Goal: Information Seeking & Learning: Learn about a topic

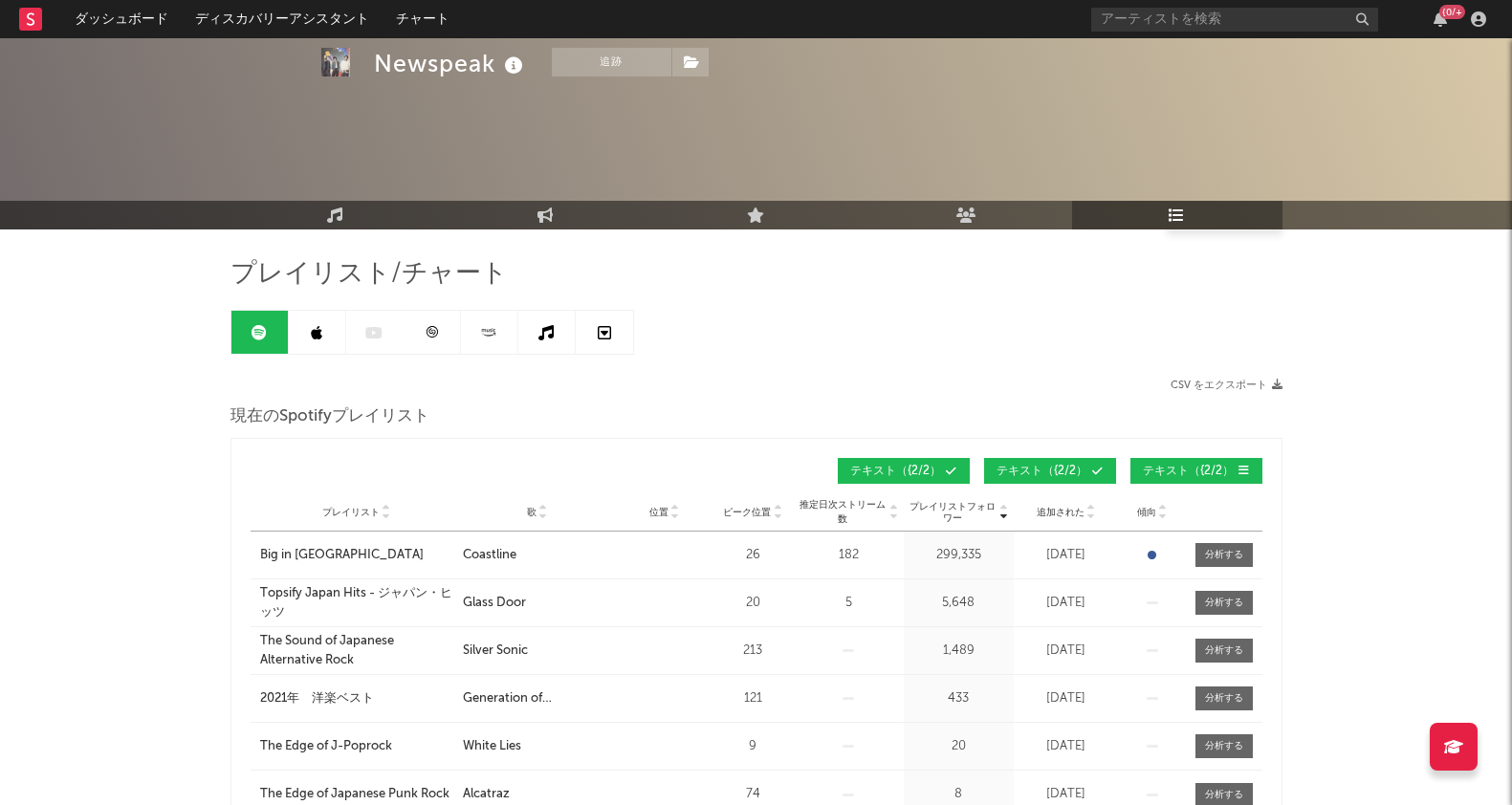
scroll to position [118, 0]
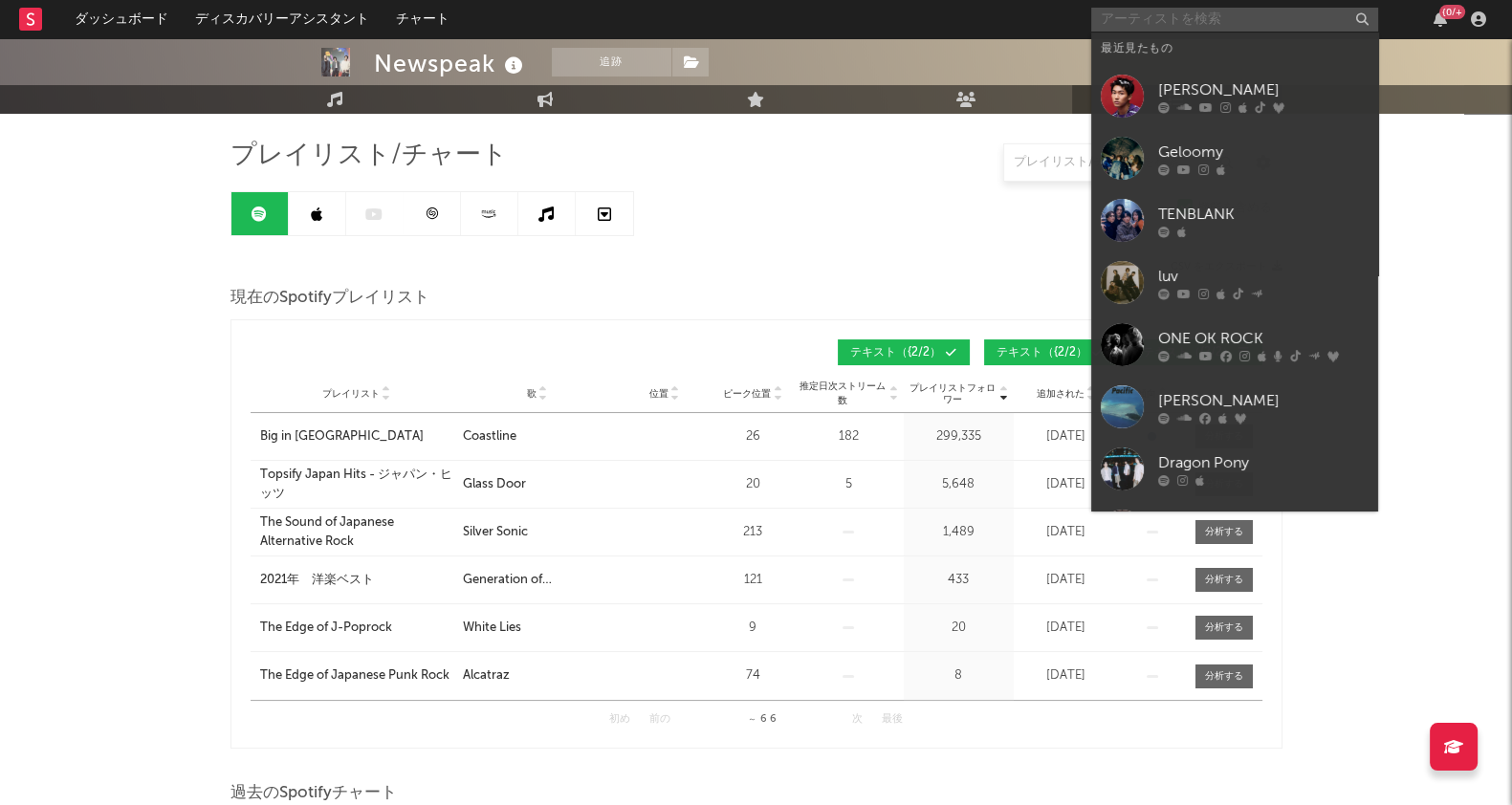
click at [1222, 20] on input "text" at bounding box center [1235, 20] width 287 height 24
click at [1227, 212] on div "TENBLANK" at bounding box center [1262, 213] width 210 height 23
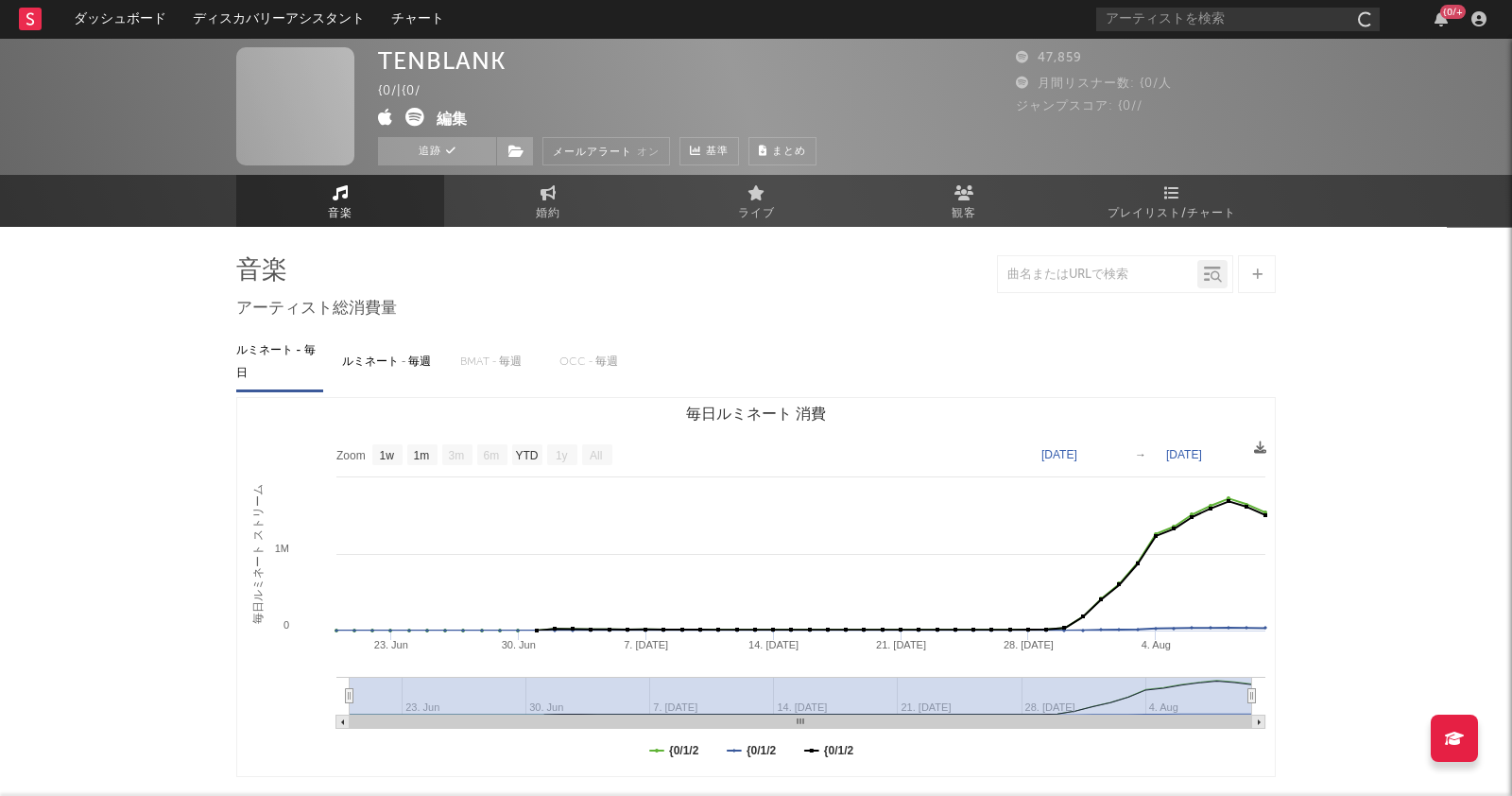
select select "1w"
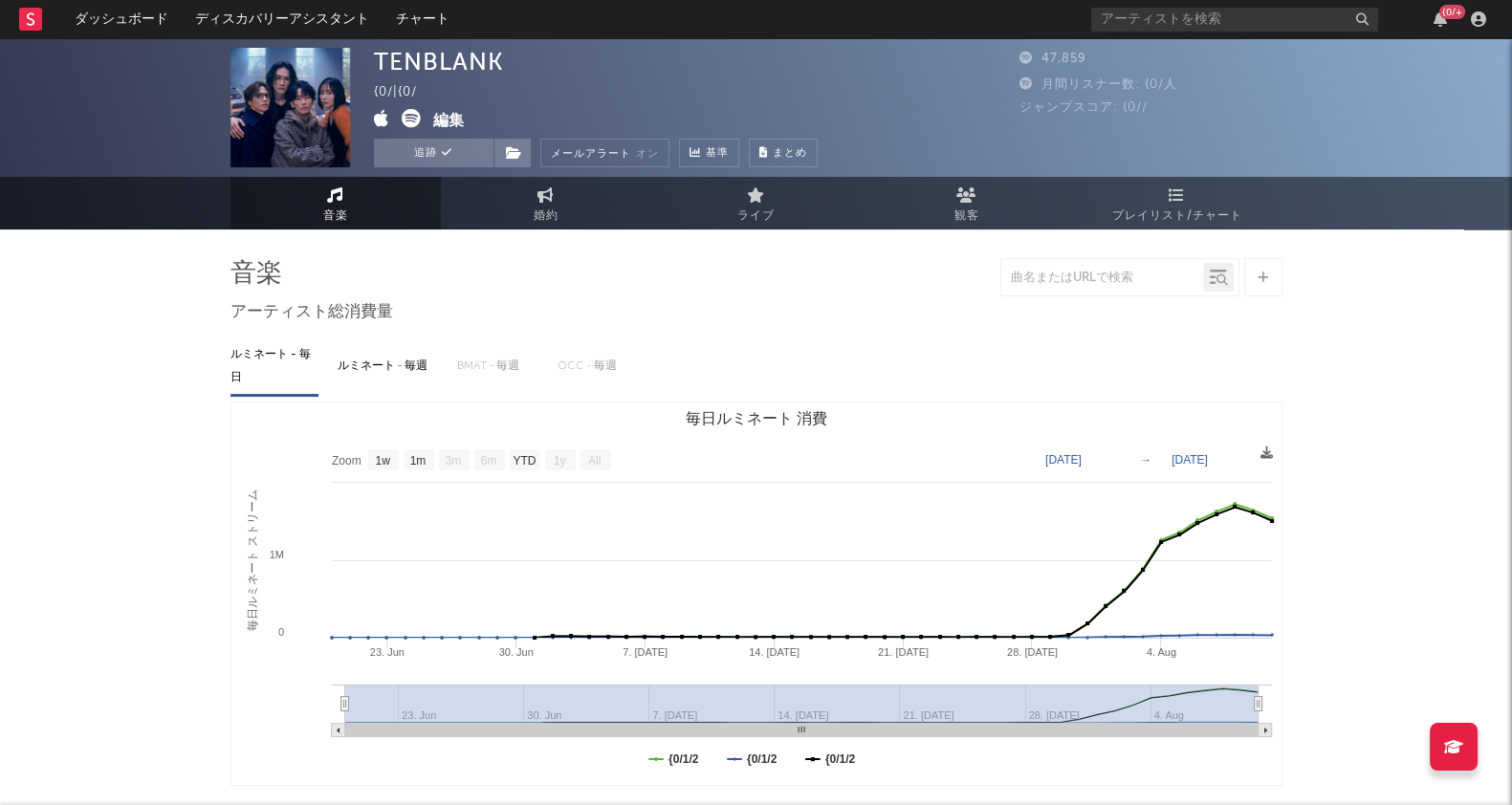
click at [1175, 200] on icon at bounding box center [1176, 195] width 16 height 16
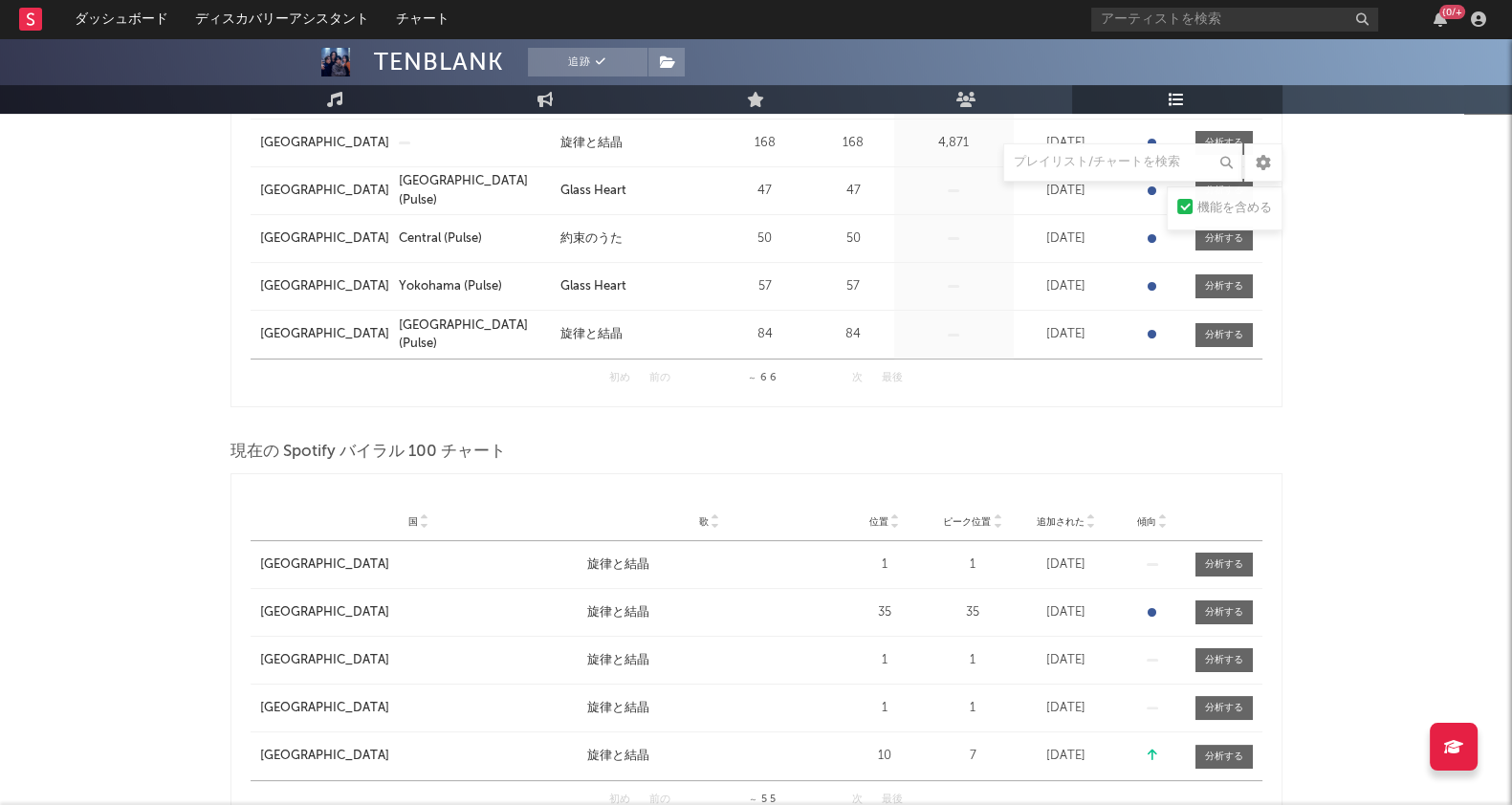
scroll to position [238, 0]
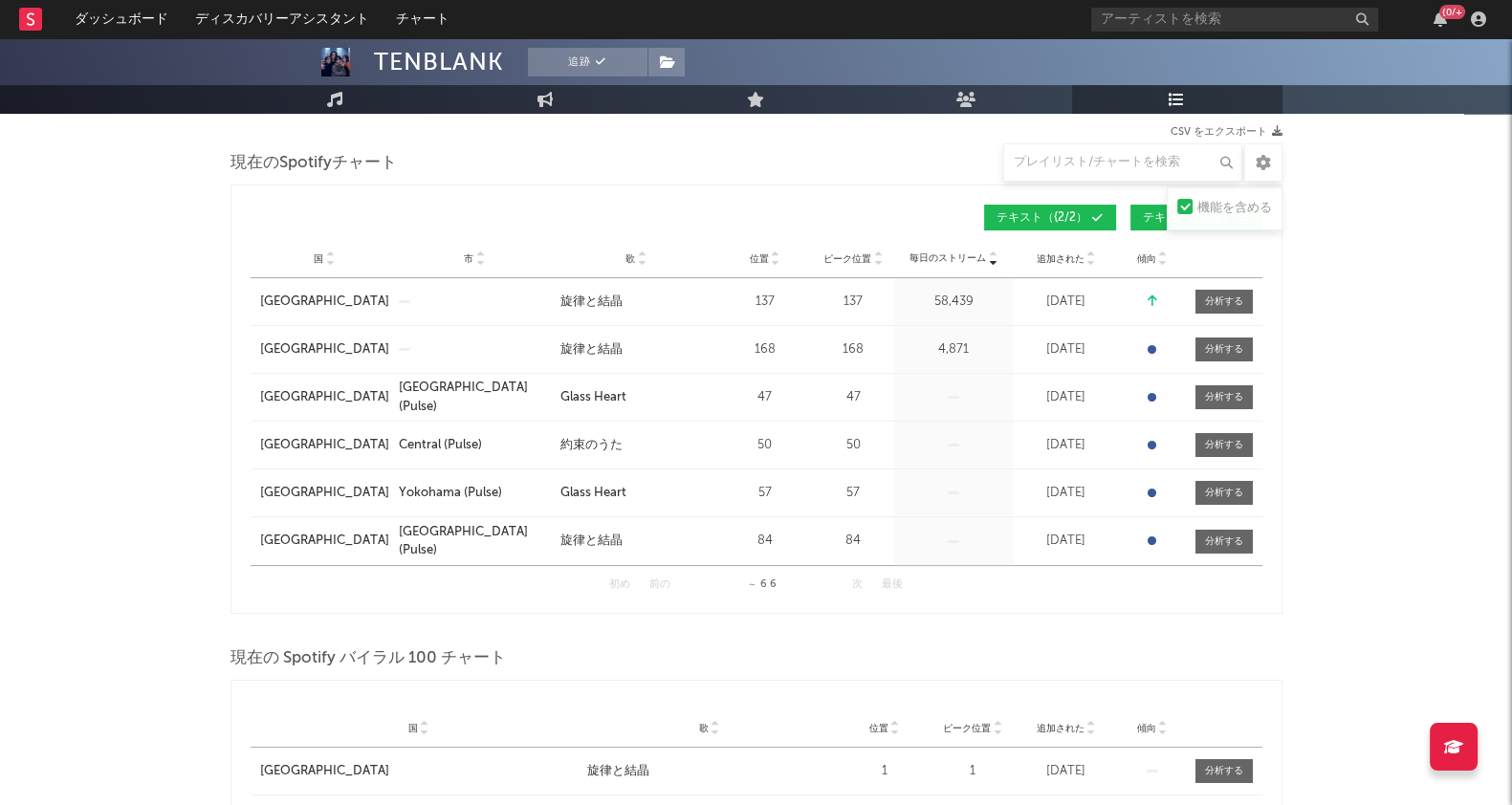
scroll to position [257, 0]
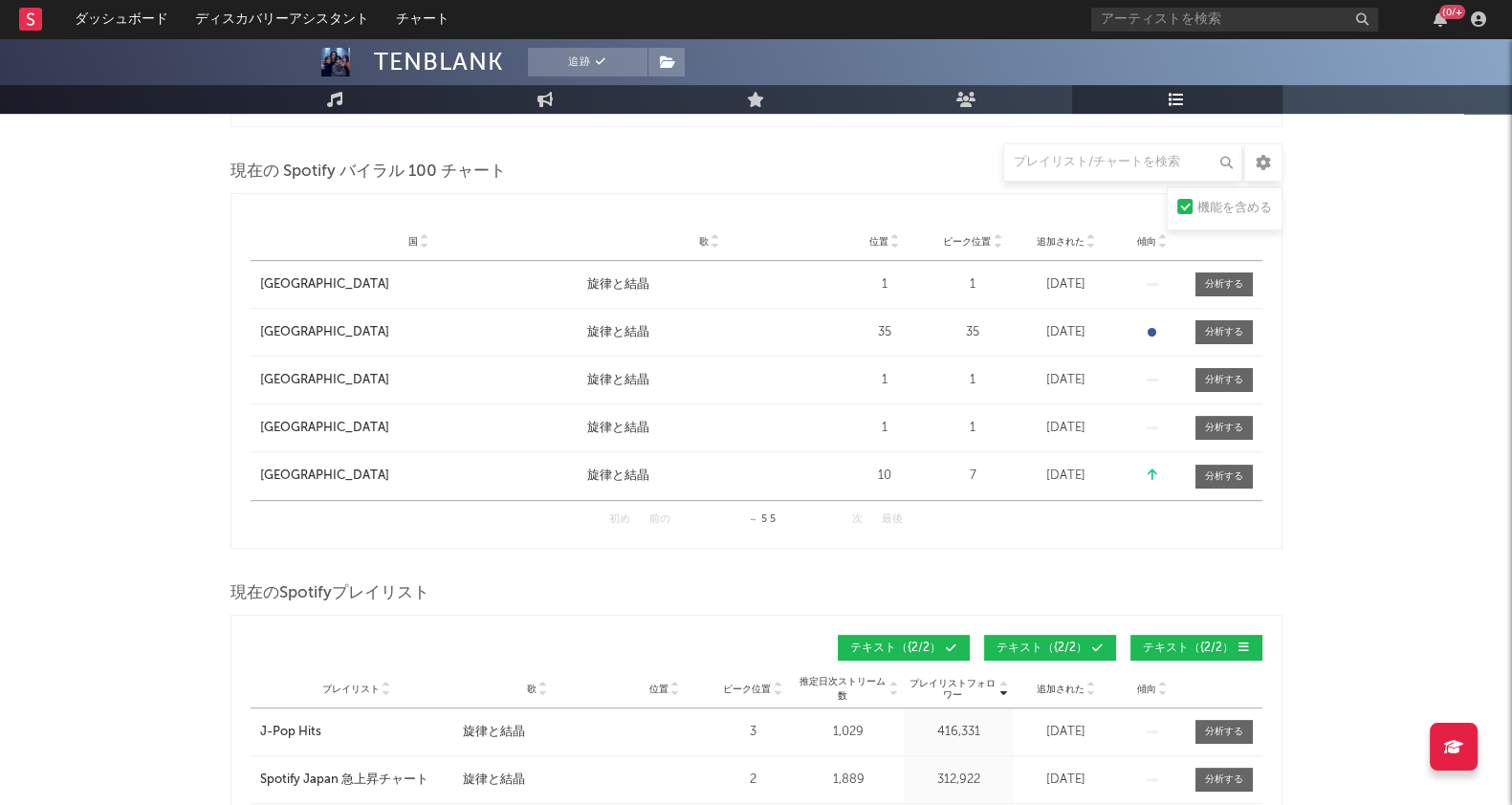
scroll to position [751, 0]
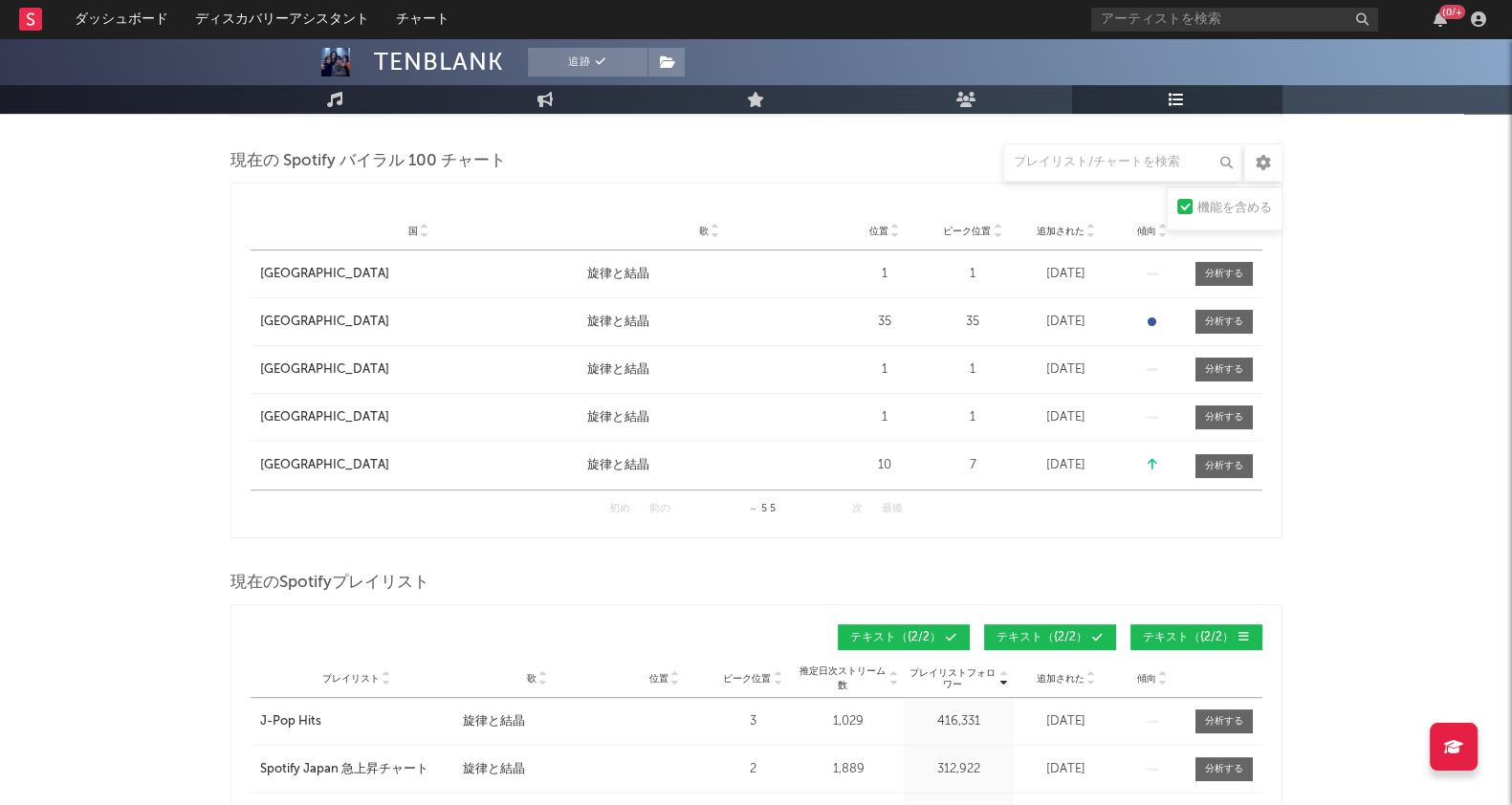
drag, startPoint x: 19, startPoint y: 214, endPoint x: 74, endPoint y: 127, distance: 102.9
